Goal: Information Seeking & Learning: Learn about a topic

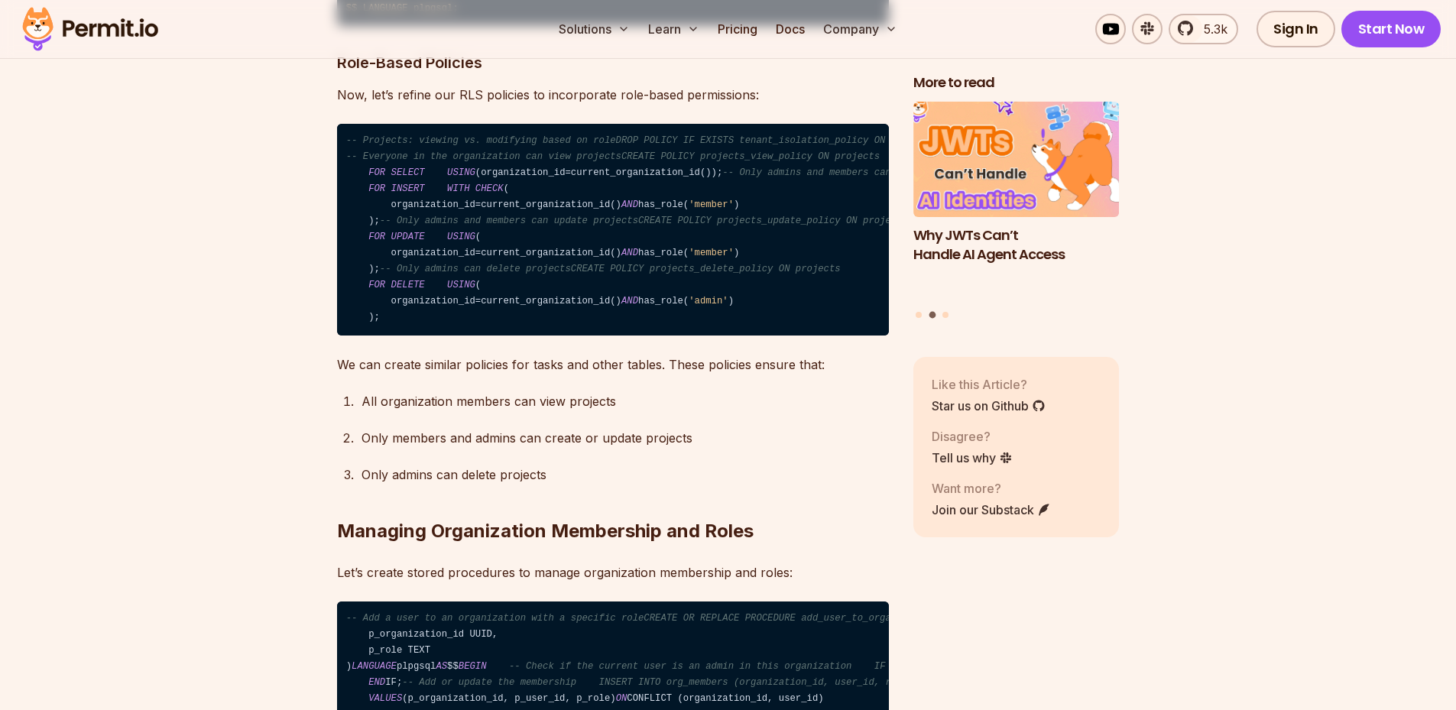
click at [1027, 164] on img "2 of 3" at bounding box center [1016, 160] width 227 height 128
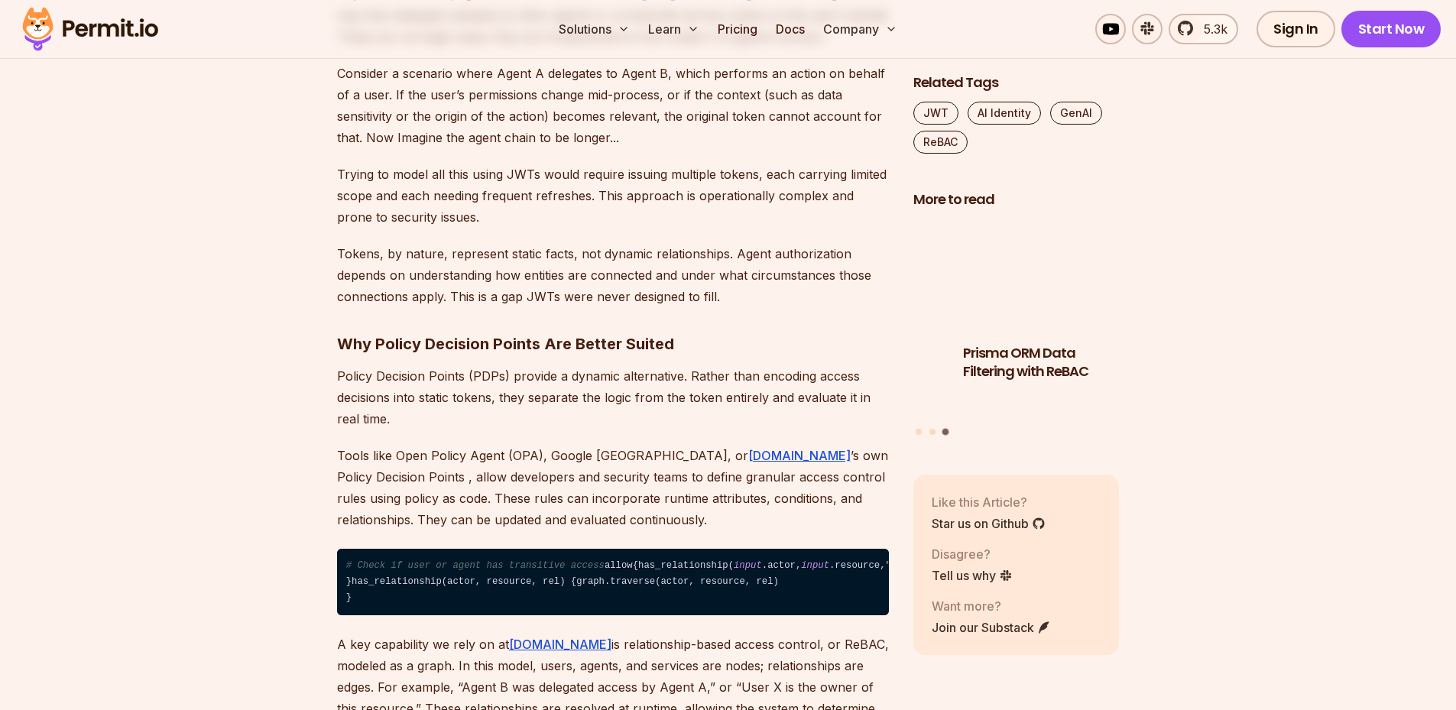
scroll to position [1682, 0]
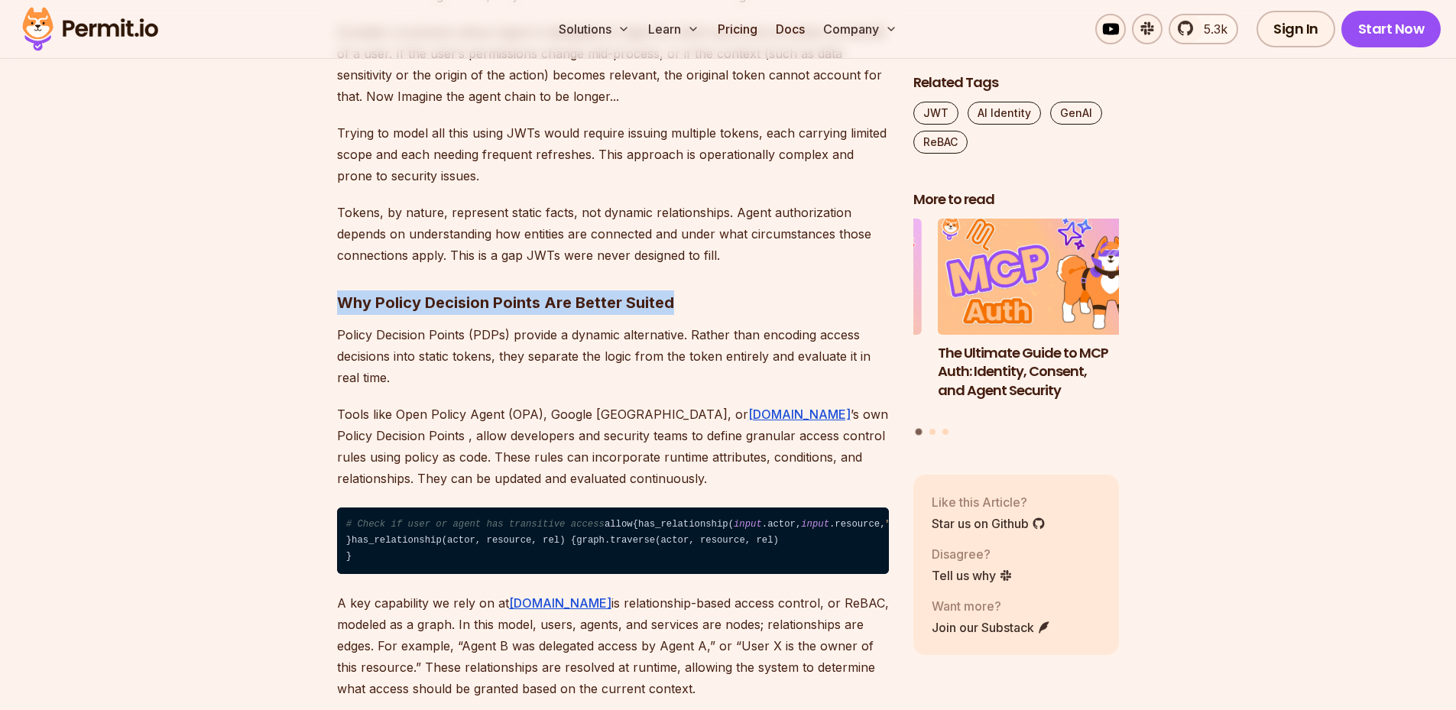
drag, startPoint x: 340, startPoint y: 300, endPoint x: 765, endPoint y: 296, distance: 425.1
click at [765, 296] on h3 "Why Policy Decision Points Are Better Suited" at bounding box center [613, 303] width 552 height 24
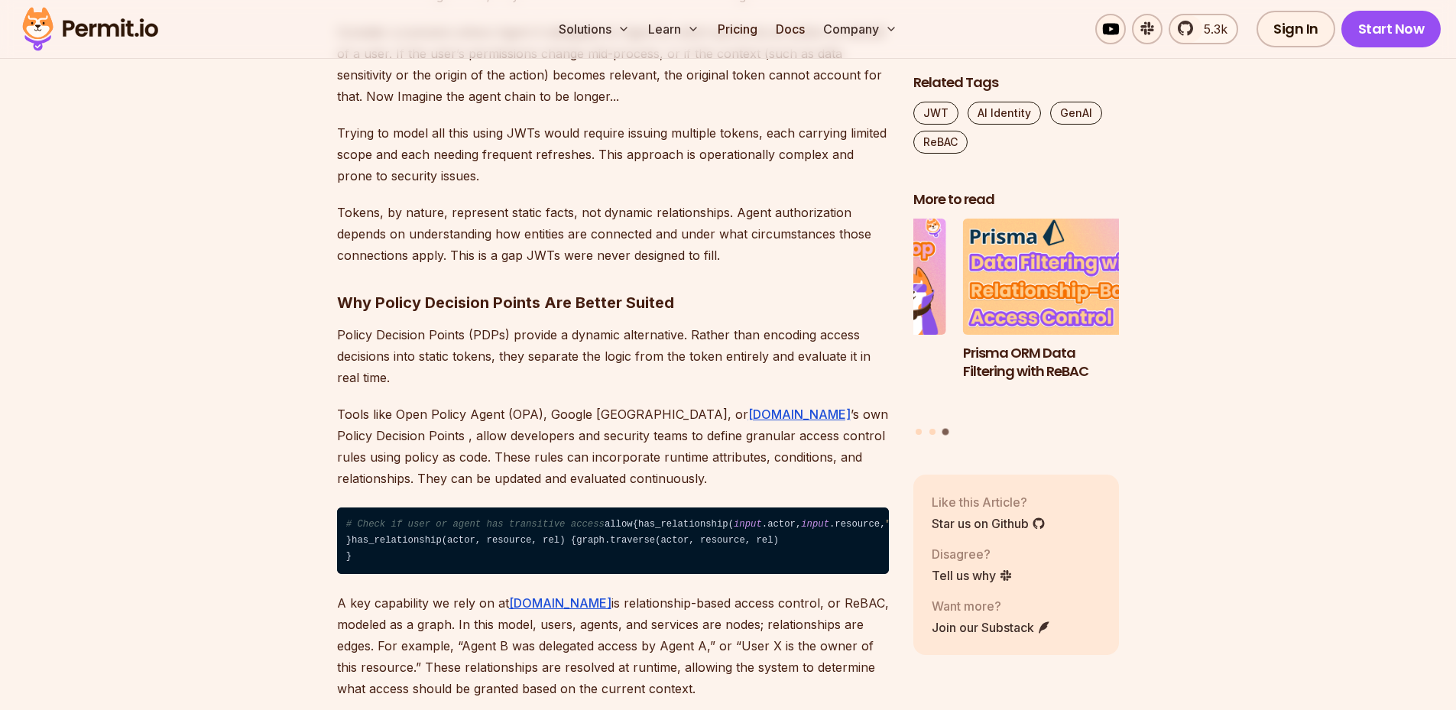
click at [647, 340] on p "Policy Decision Points (PDPs) provide a dynamic alternative. Rather than encodi…" at bounding box center [613, 356] width 552 height 64
click at [365, 358] on p "Policy Decision Points (PDPs) provide a dynamic alternative. Rather than encodi…" at bounding box center [613, 356] width 552 height 64
click at [415, 358] on p "Policy Decision Points (PDPs) provide a dynamic alternative. Rather than encodi…" at bounding box center [613, 356] width 552 height 64
drag, startPoint x: 501, startPoint y: 356, endPoint x: 523, endPoint y: 356, distance: 22.2
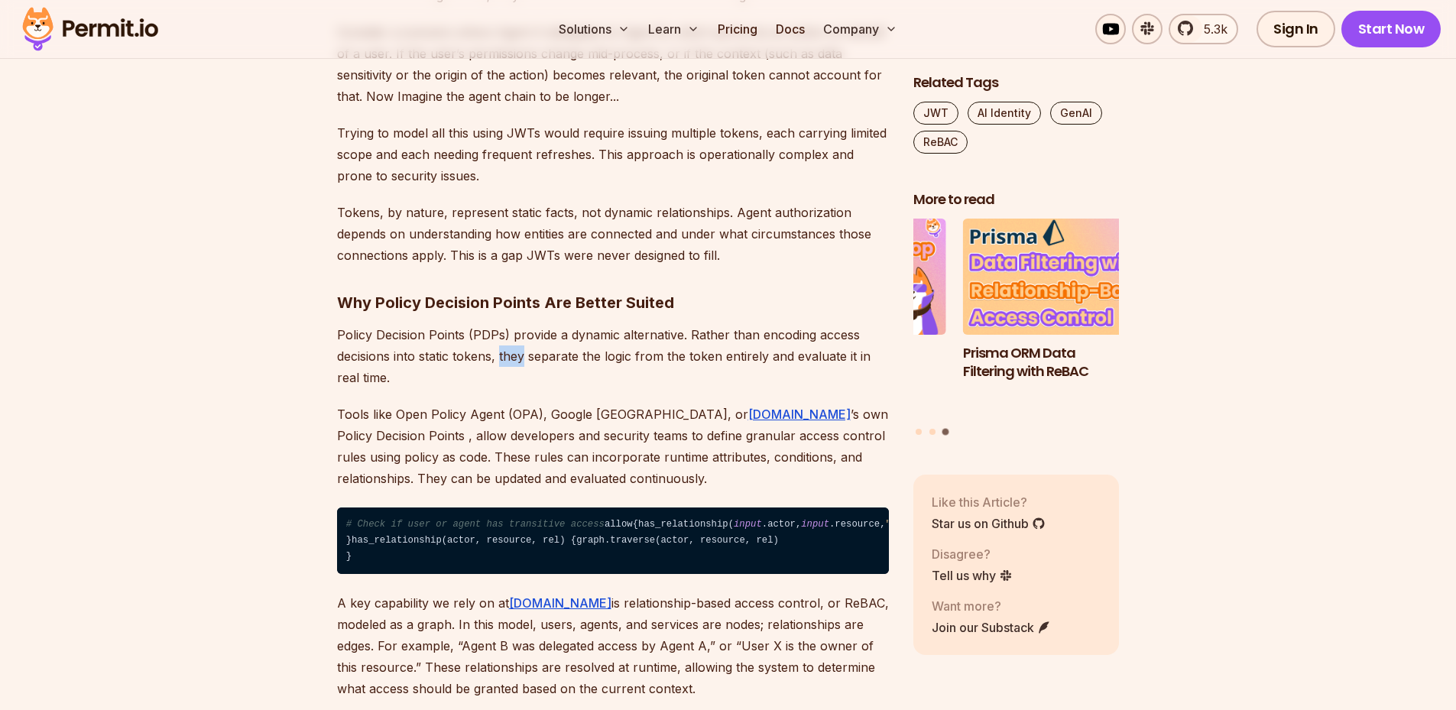
click at [523, 356] on p "Policy Decision Points (PDPs) provide a dynamic alternative. Rather than encodi…" at bounding box center [613, 356] width 552 height 64
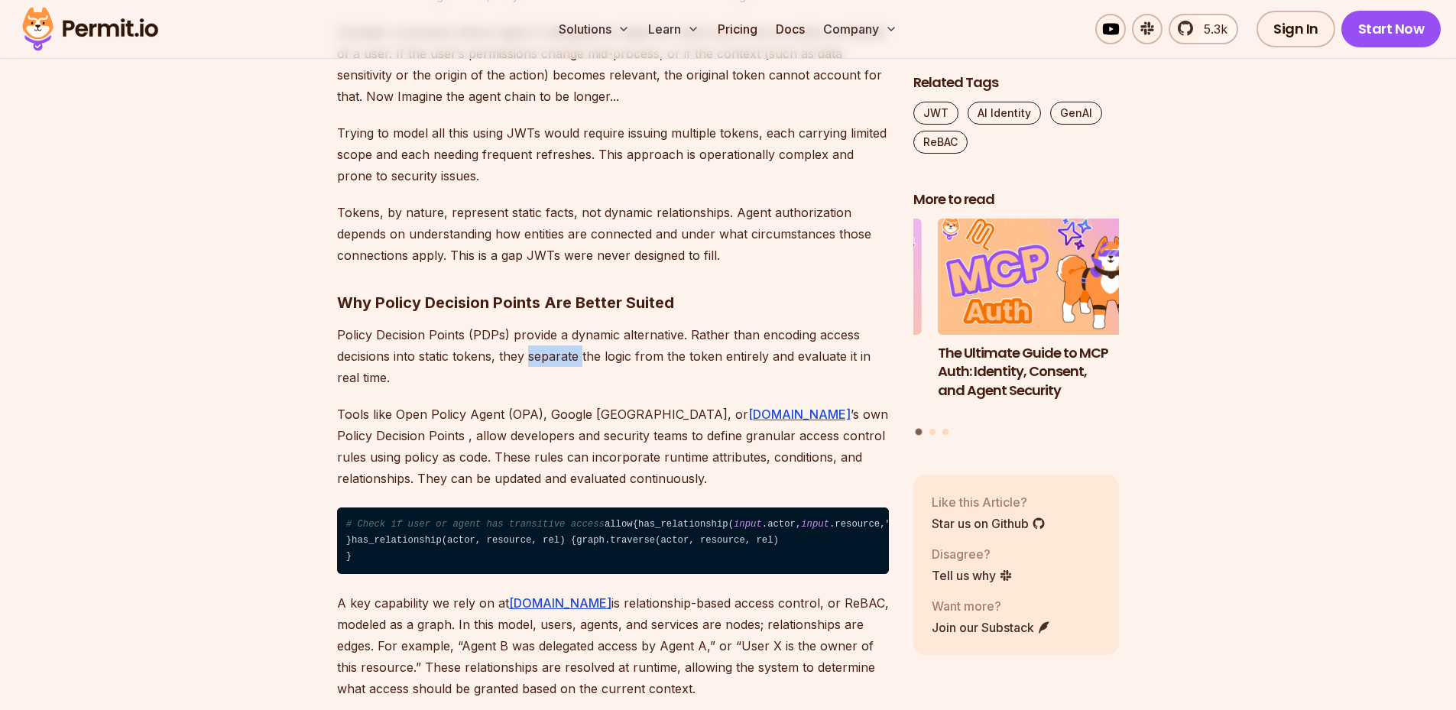
drag, startPoint x: 528, startPoint y: 358, endPoint x: 583, endPoint y: 356, distance: 55.1
click at [583, 356] on p "Policy Decision Points (PDPs) provide a dynamic alternative. Rather than encodi…" at bounding box center [613, 356] width 552 height 64
click at [651, 356] on p "Policy Decision Points (PDPs) provide a dynamic alternative. Rather than encodi…" at bounding box center [613, 356] width 552 height 64
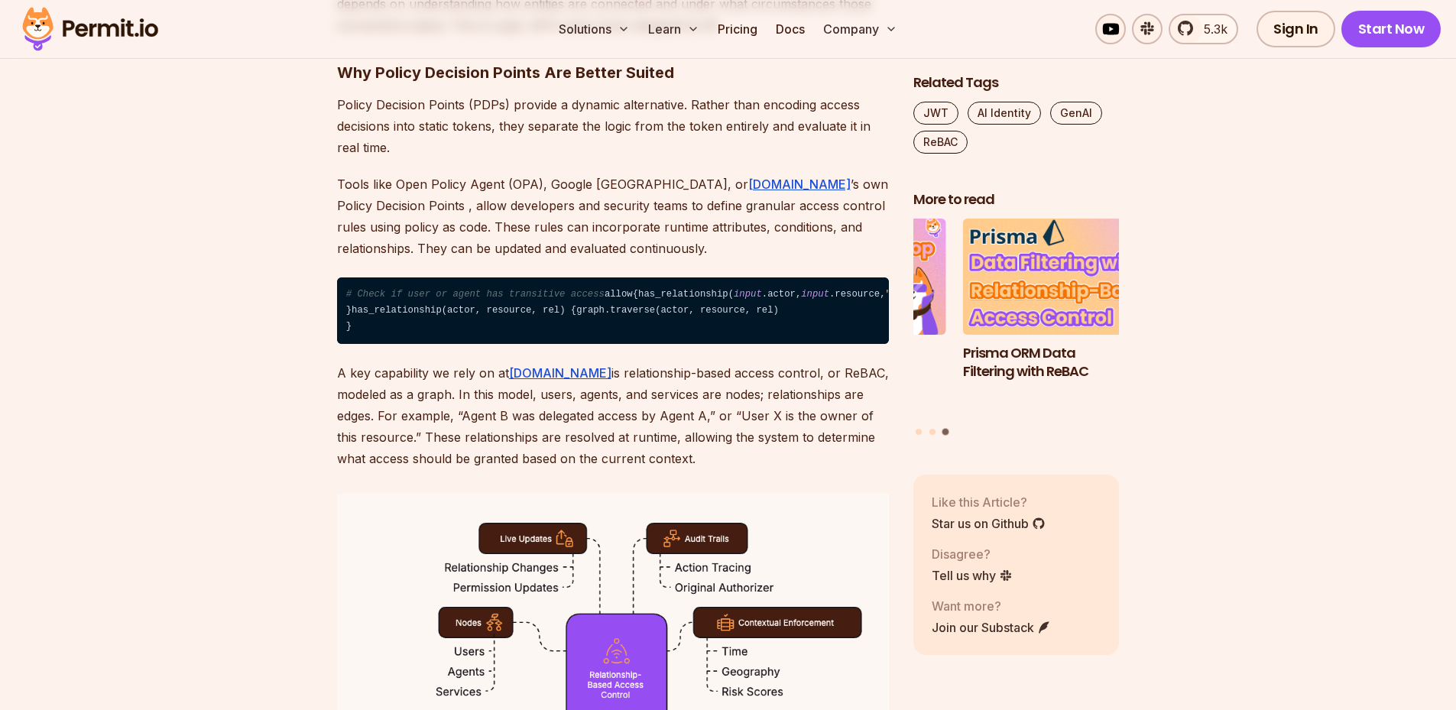
scroll to position [1911, 0]
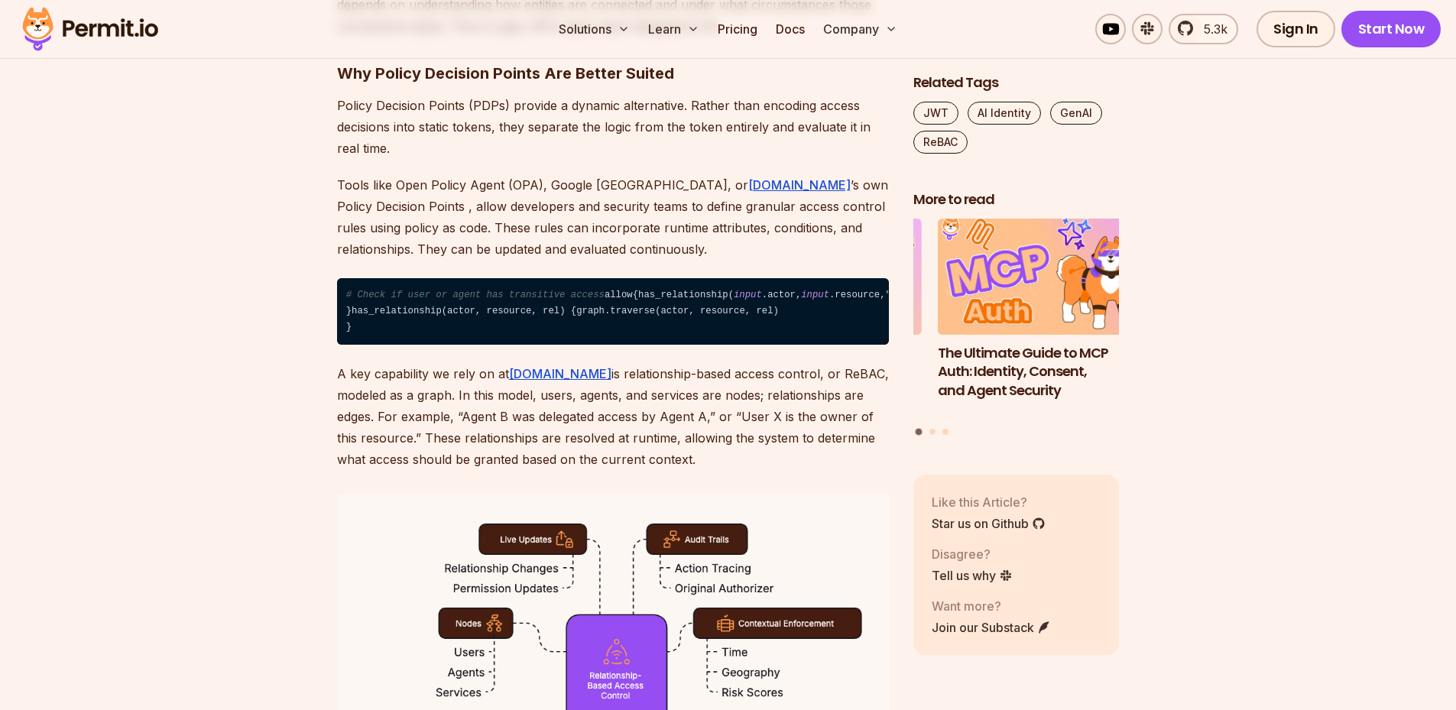
click at [580, 206] on p "Tools like Open Policy Agent (OPA), Google Zanzibar, or Permit.io ’s own Policy…" at bounding box center [613, 217] width 552 height 86
click at [628, 216] on p "Tools like Open Policy Agent (OPA), Google Zanzibar, or Permit.io ’s own Policy…" at bounding box center [613, 217] width 552 height 86
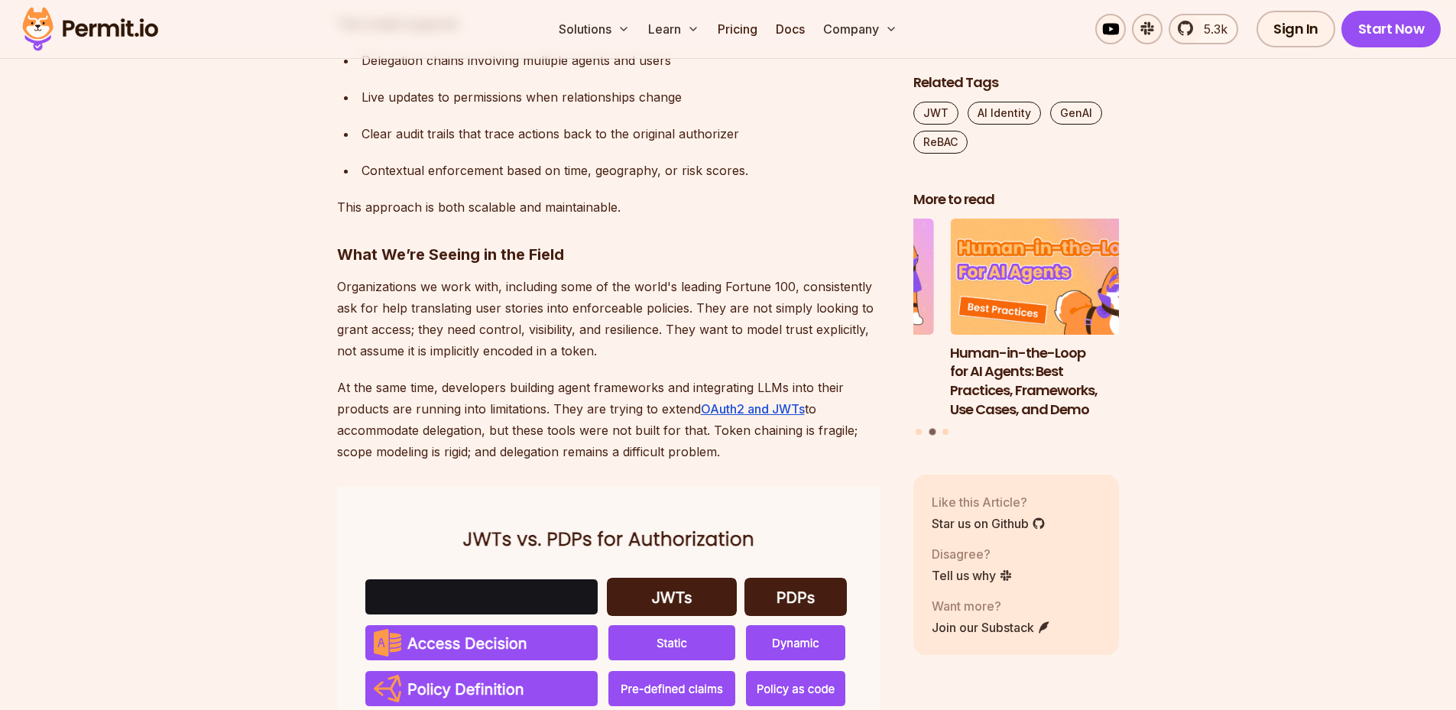
scroll to position [2752, 0]
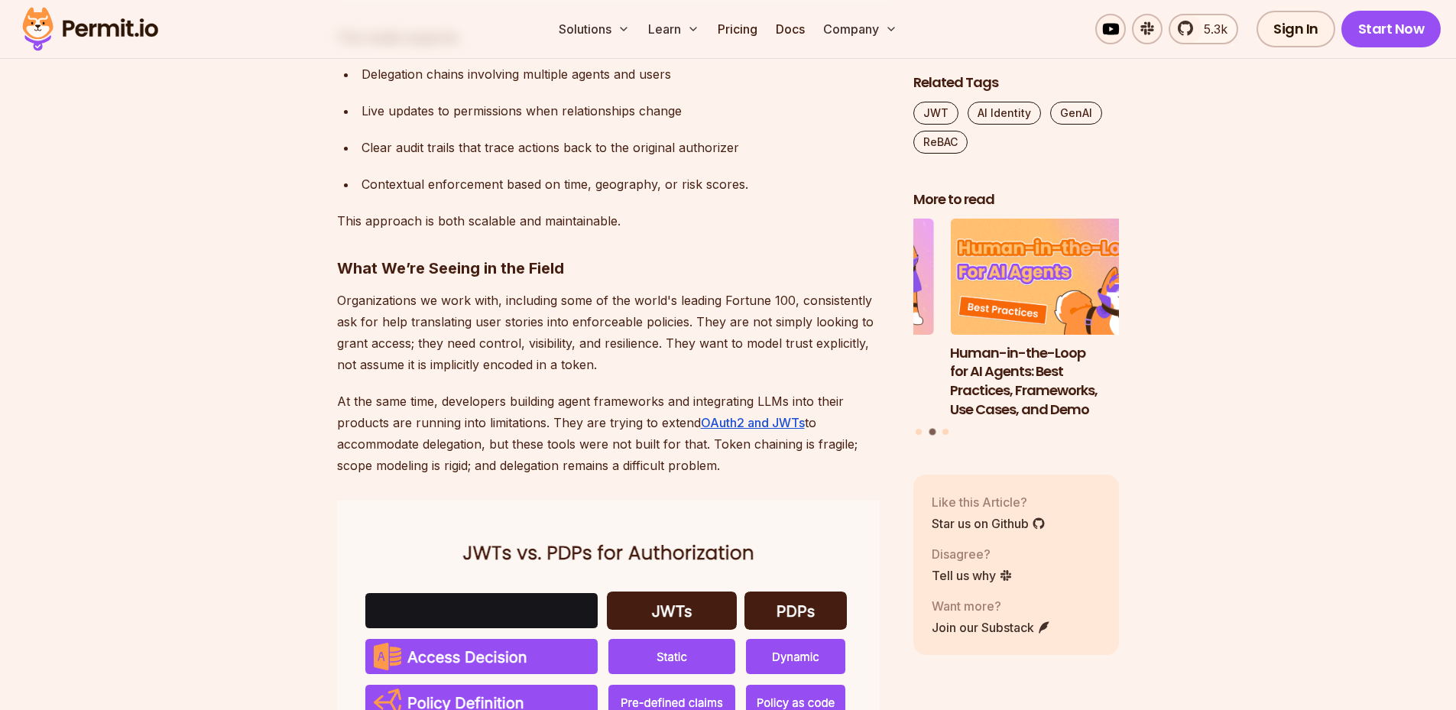
click at [153, 489] on section "As we continue to embed AI agents more deeply into our applications and infrast…" at bounding box center [728, 637] width 1456 height 5006
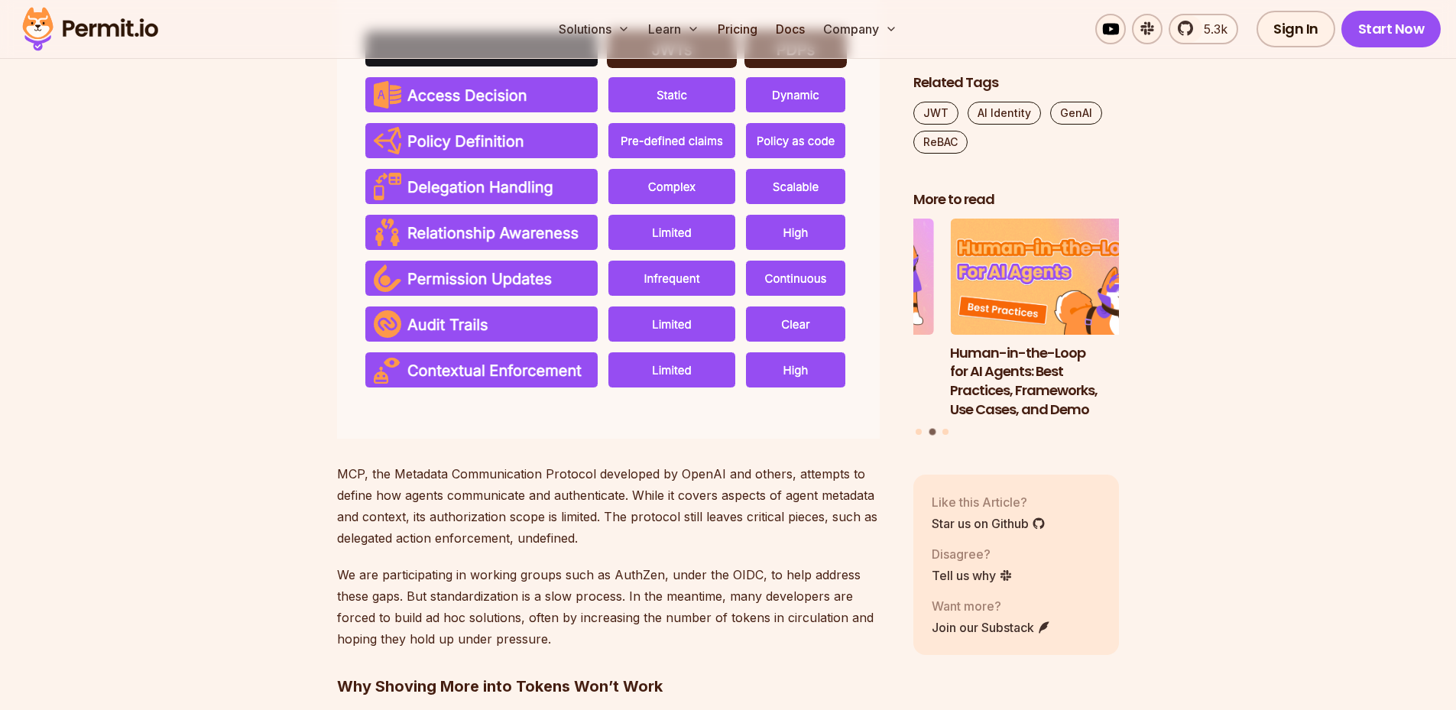
scroll to position [3288, 0]
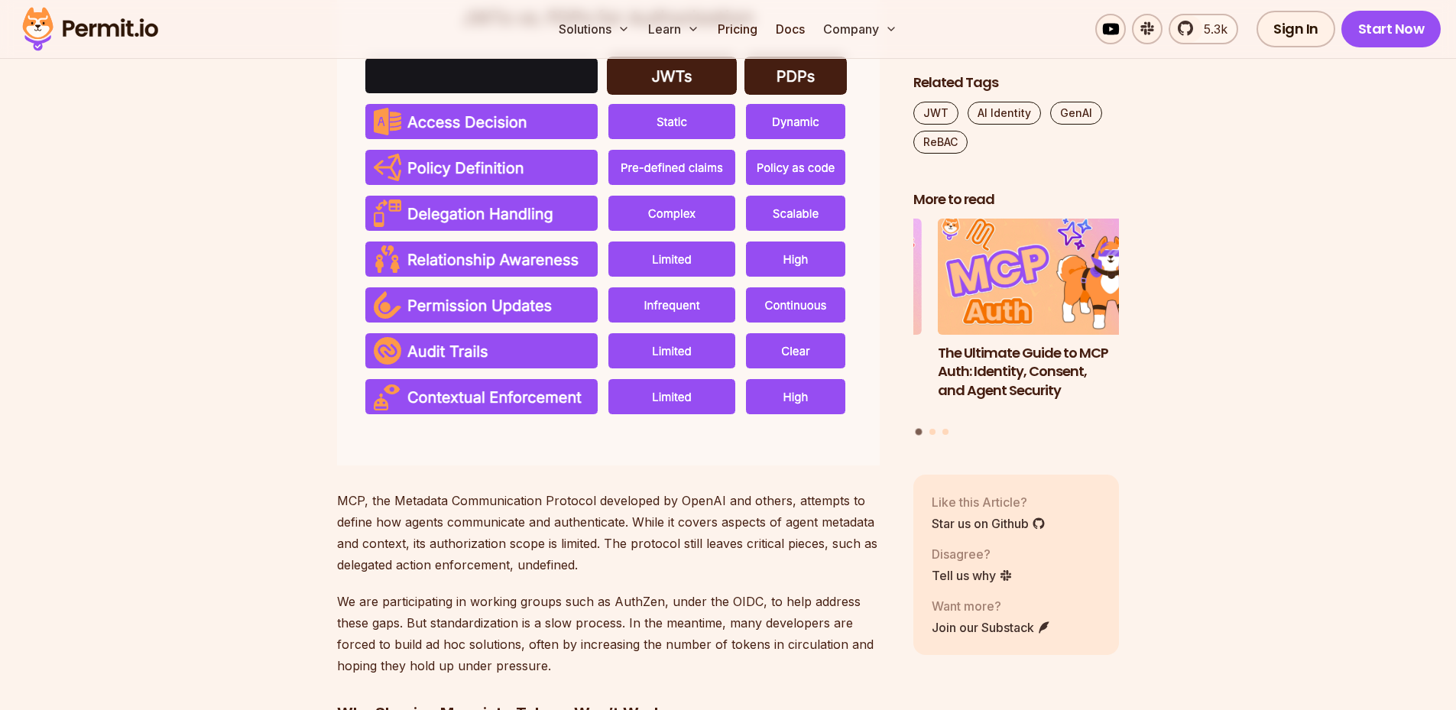
click at [306, 297] on section "As we continue to embed AI agents more deeply into our applications and infrast…" at bounding box center [728, 102] width 1456 height 5006
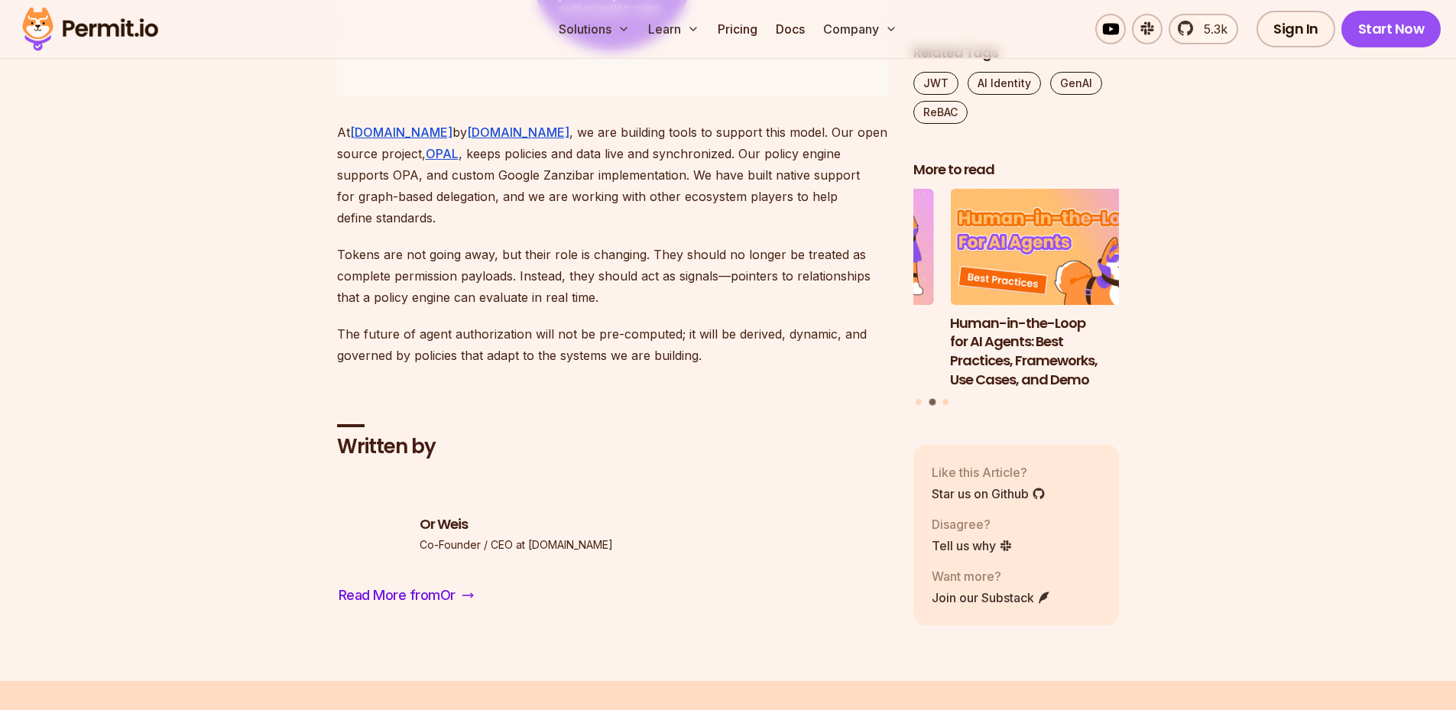
scroll to position [5352, 0]
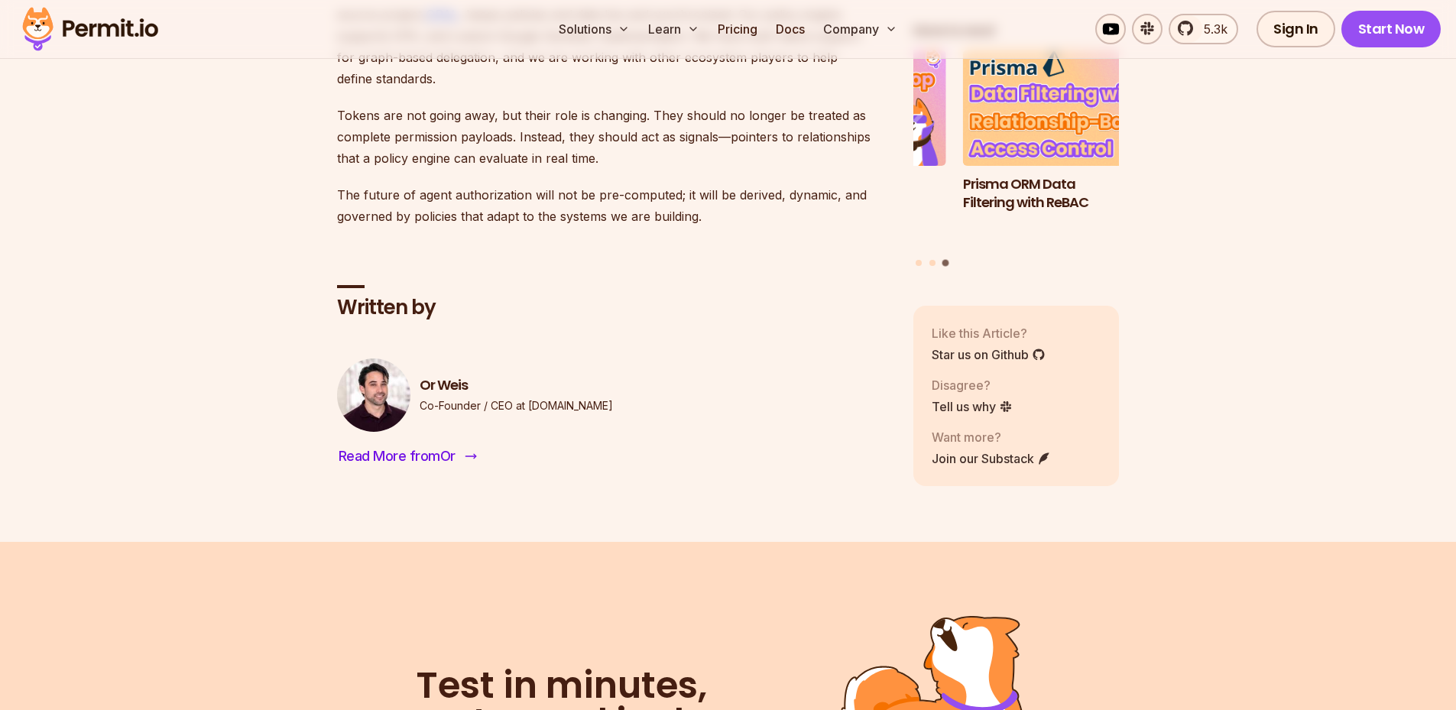
click at [416, 467] on span "Read More from Or" at bounding box center [397, 456] width 117 height 21
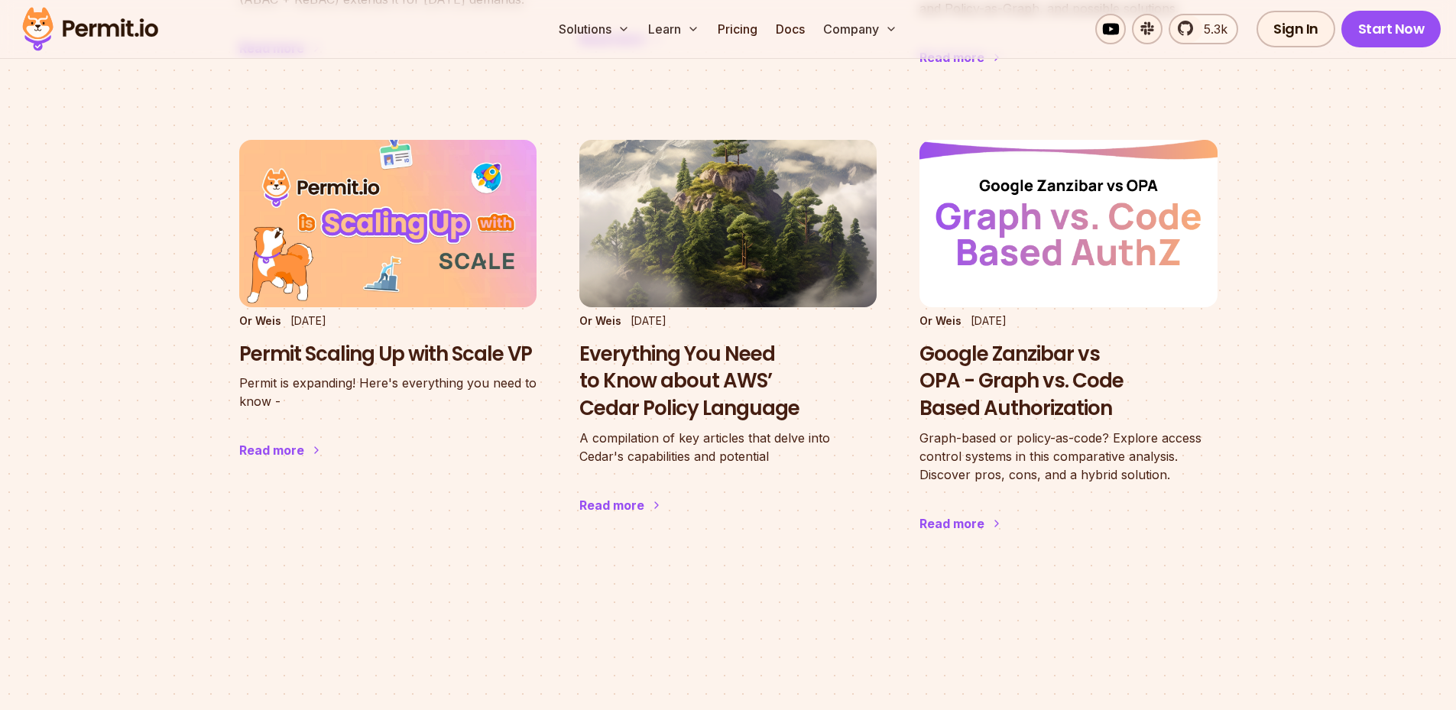
scroll to position [1682, 0]
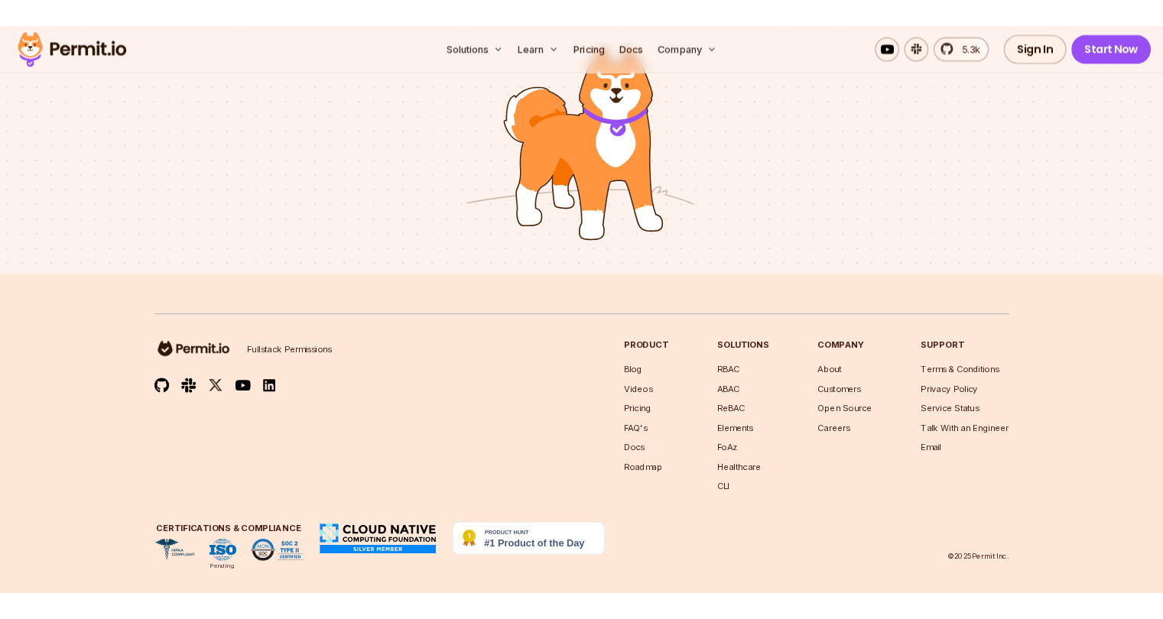
scroll to position [2466, 0]
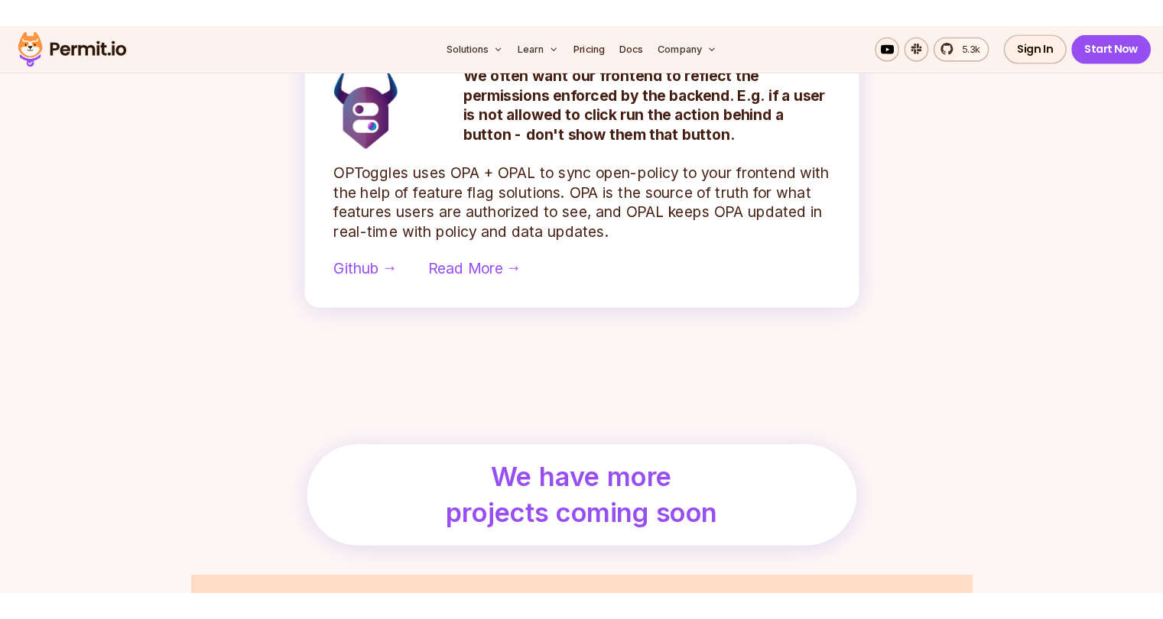
scroll to position [1453, 0]
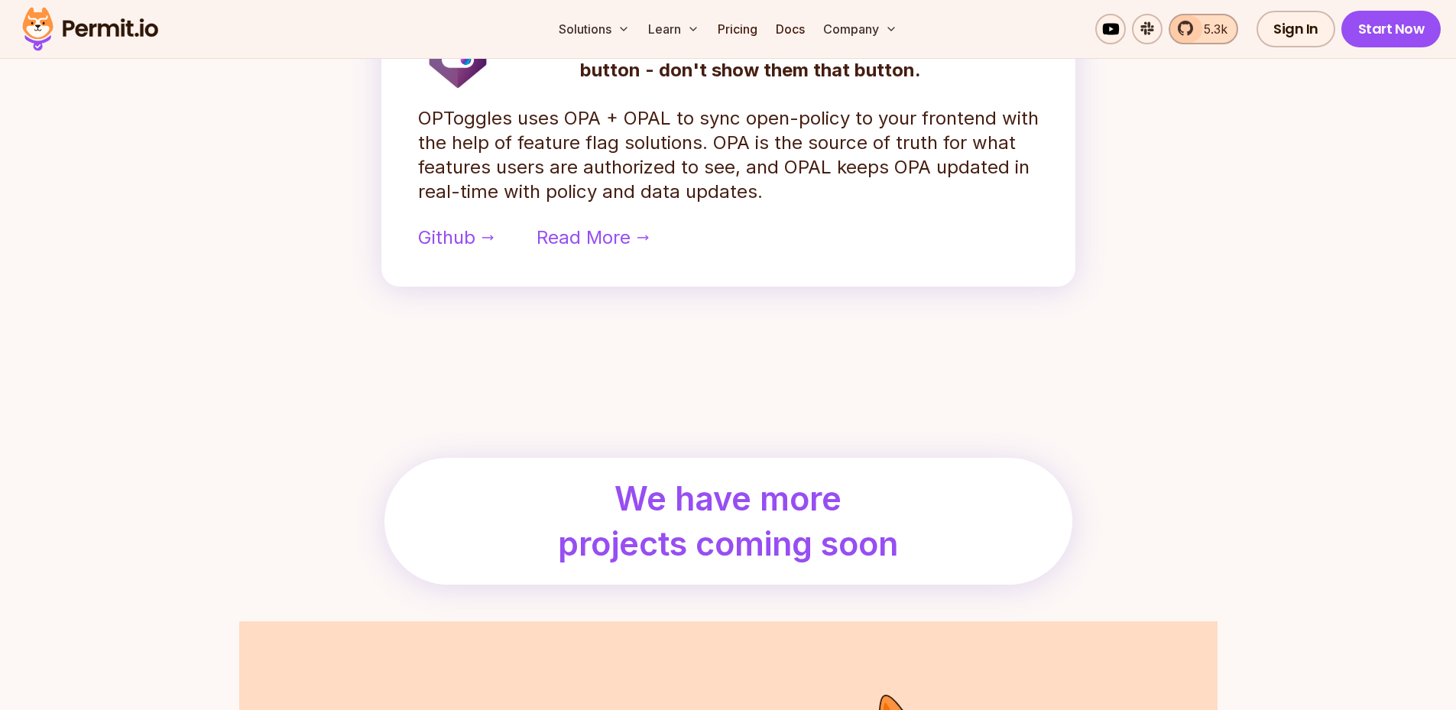
click at [1206, 32] on span "5.3k" at bounding box center [1211, 29] width 33 height 18
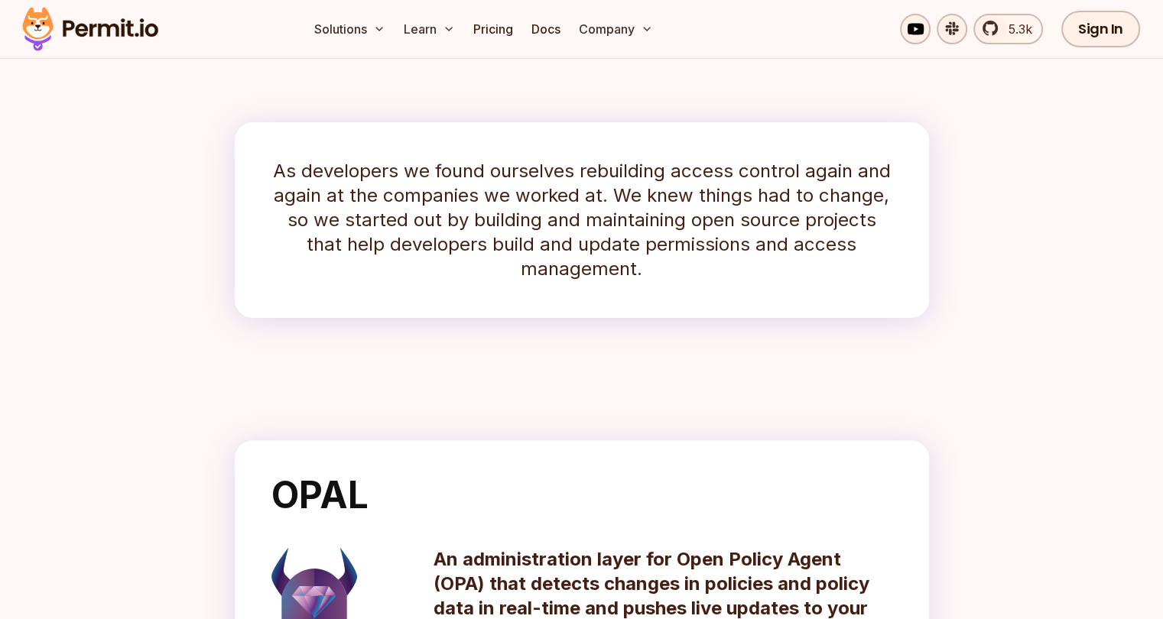
scroll to position [0, 0]
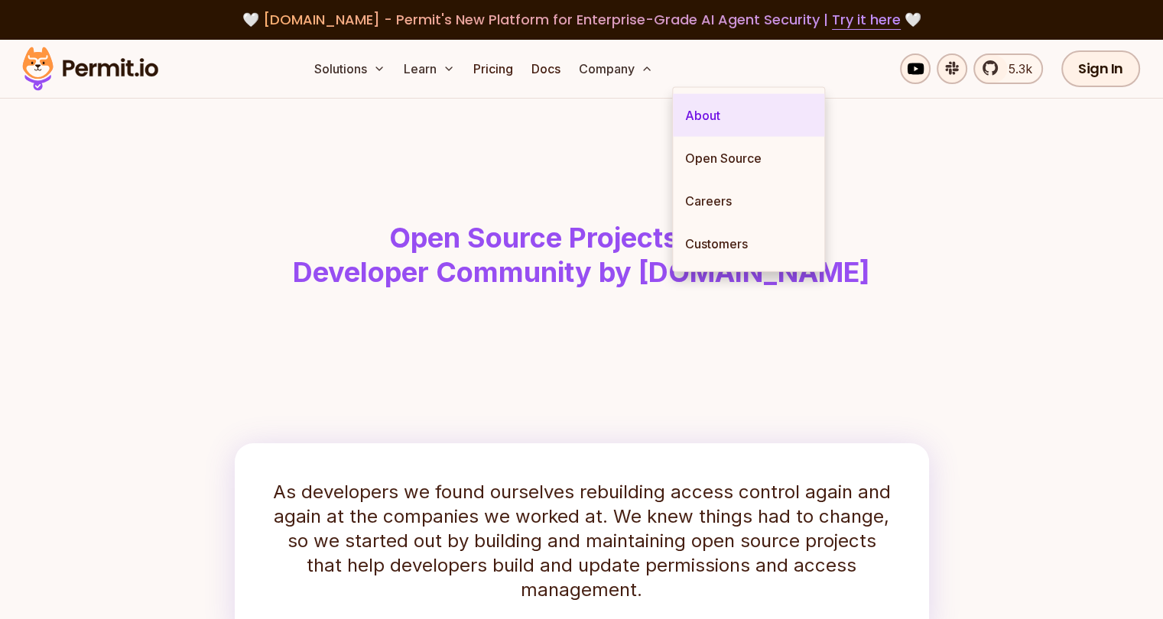
click at [720, 117] on link "About" at bounding box center [748, 115] width 151 height 43
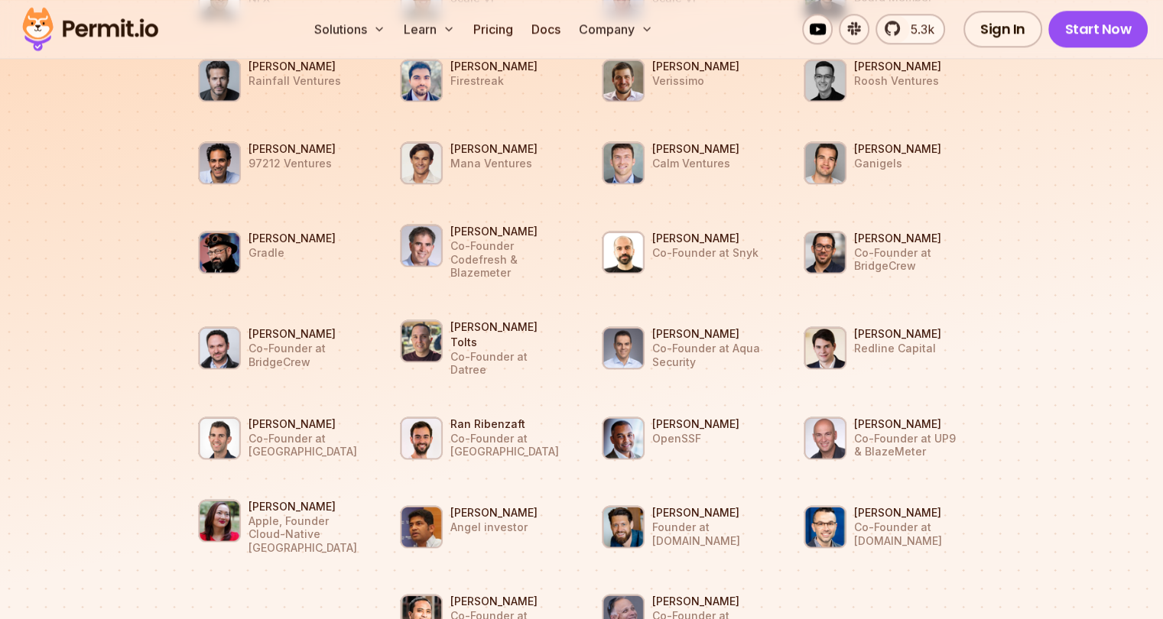
scroll to position [1529, 0]
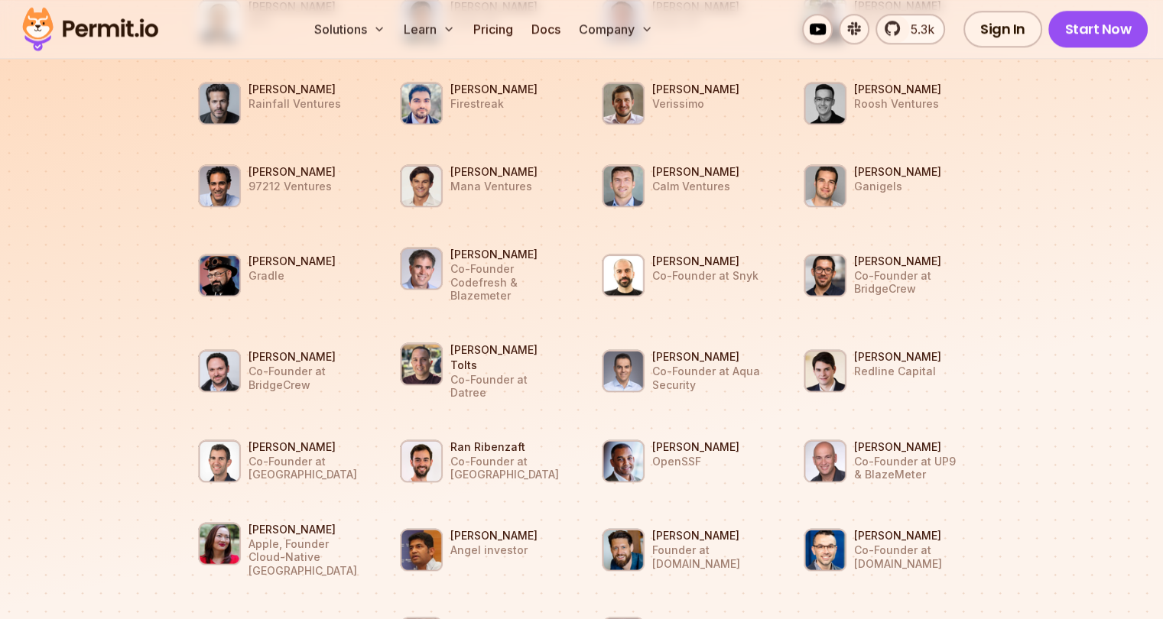
click at [633, 189] on img at bounding box center [623, 185] width 43 height 43
drag, startPoint x: 652, startPoint y: 188, endPoint x: 734, endPoint y: 184, distance: 81.9
click at [734, 184] on li "Zach Ginsburg Calm Ventures" at bounding box center [682, 186] width 183 height 64
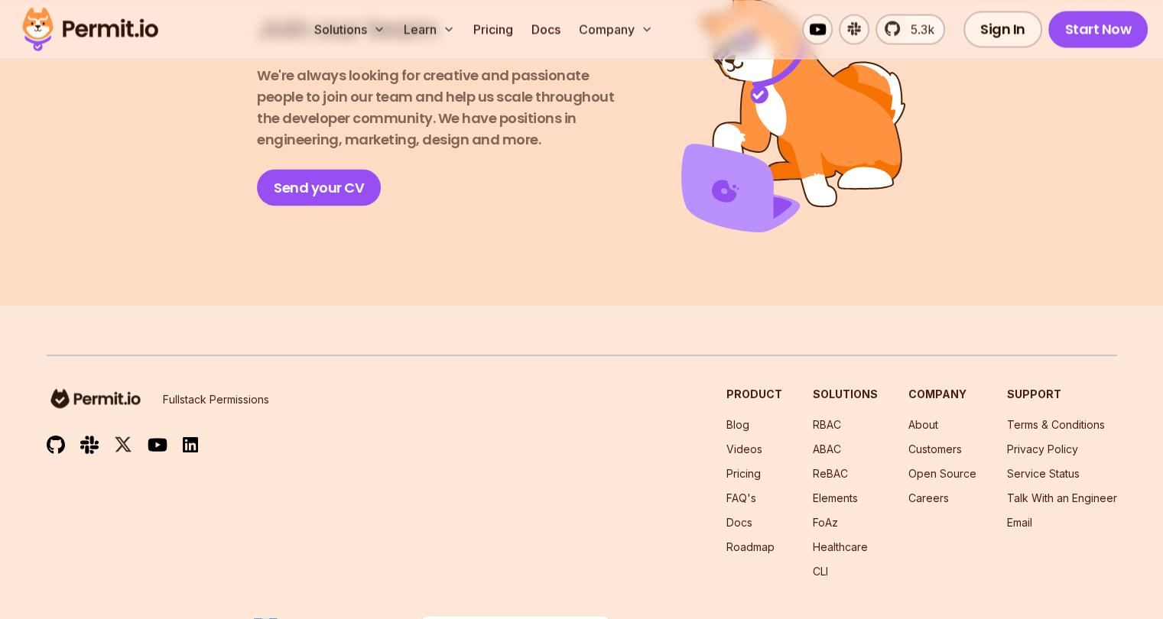
scroll to position [2807, 0]
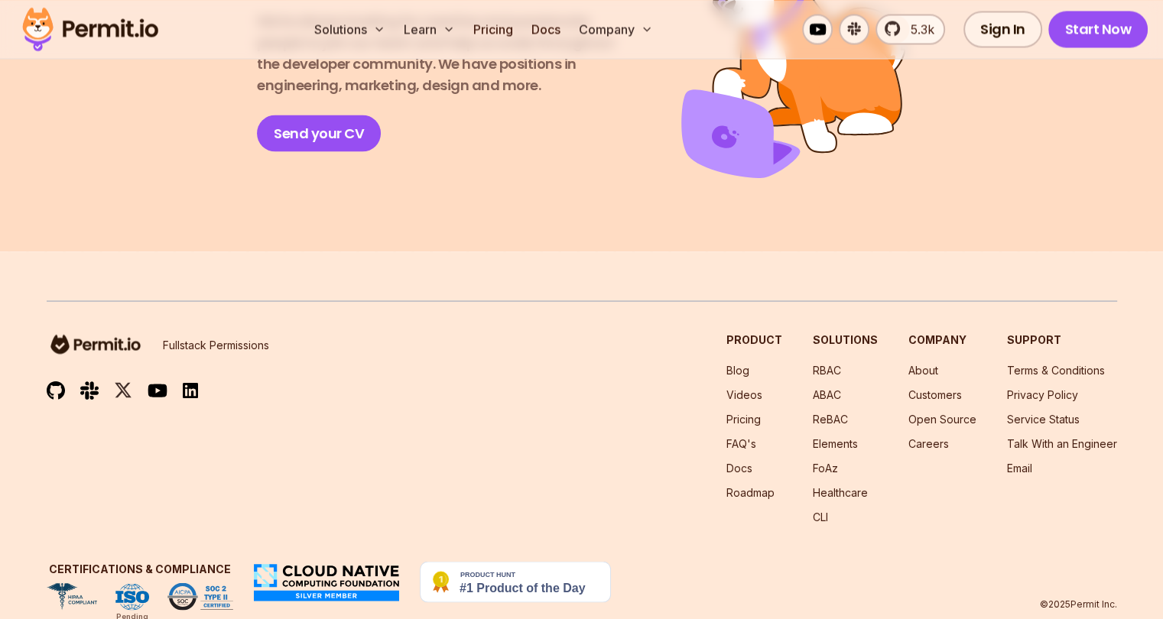
click at [498, 561] on img at bounding box center [515, 581] width 191 height 41
